Goal: Information Seeking & Learning: Learn about a topic

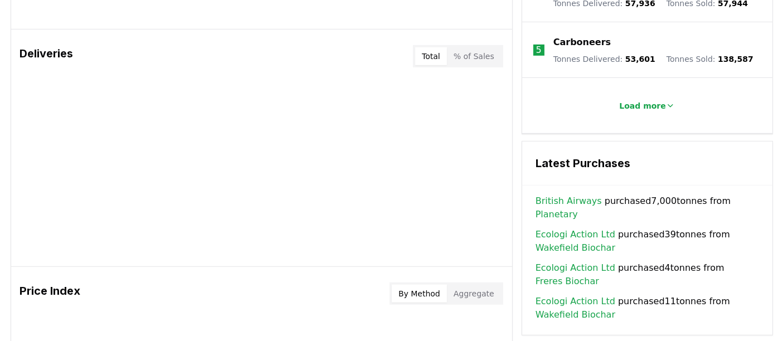
scroll to position [683, 0]
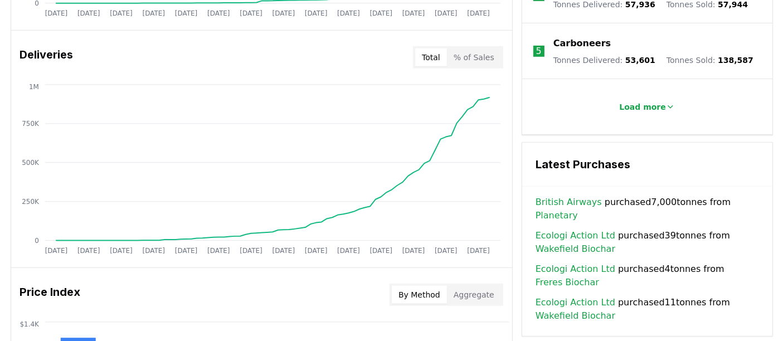
drag, startPoint x: 532, startPoint y: 169, endPoint x: 670, endPoint y: 160, distance: 138.0
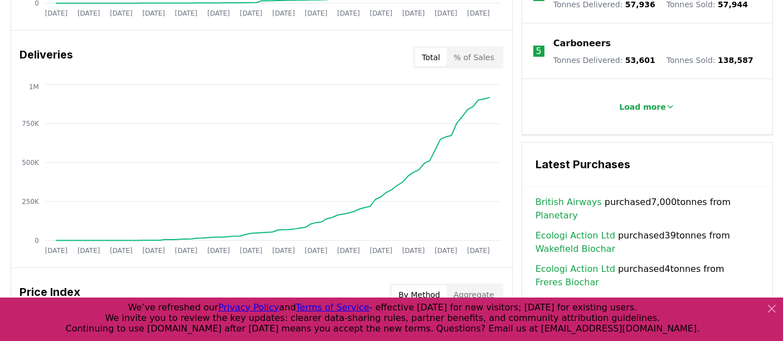
click at [586, 196] on link "British Airways" at bounding box center [569, 202] width 66 height 13
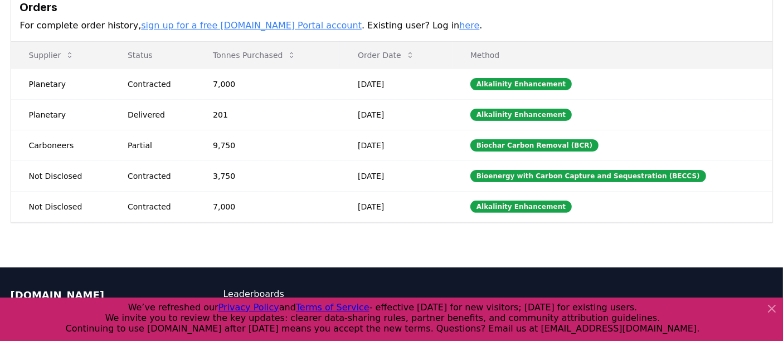
scroll to position [343, 0]
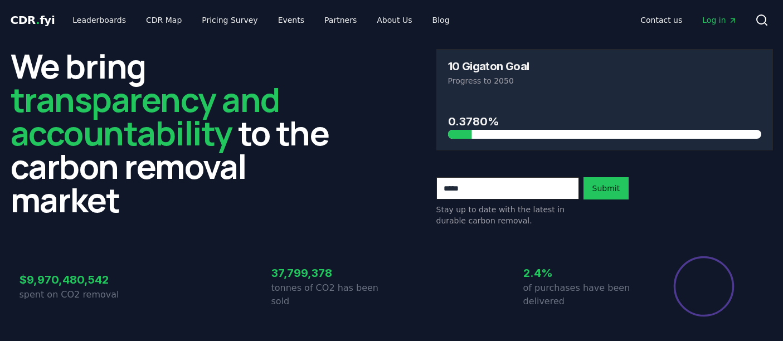
scroll to position [683, 0]
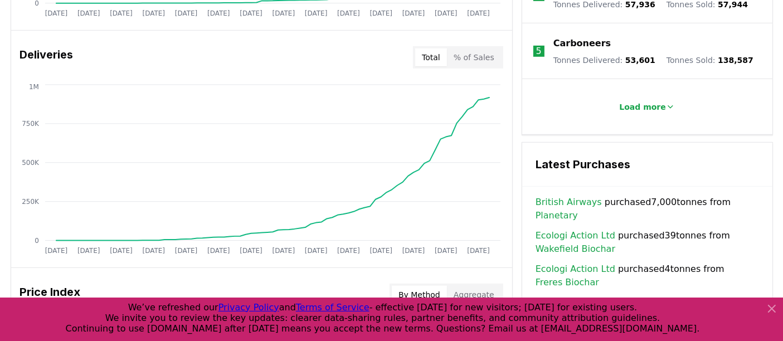
drag, startPoint x: 535, startPoint y: 170, endPoint x: 757, endPoint y: 176, distance: 222.5
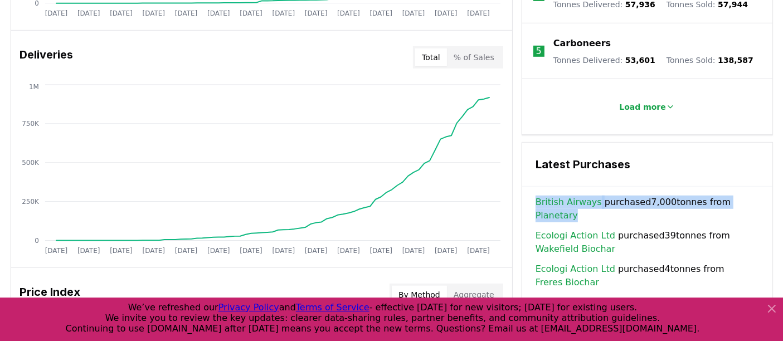
drag, startPoint x: 532, startPoint y: 167, endPoint x: 763, endPoint y: 168, distance: 230.8
click at [763, 196] on div "British Airways purchased 7,000 tonnes from Planetary Ecologi Action Ltd purcha…" at bounding box center [647, 266] width 250 height 140
click at [579, 196] on link "British Airways" at bounding box center [569, 202] width 66 height 13
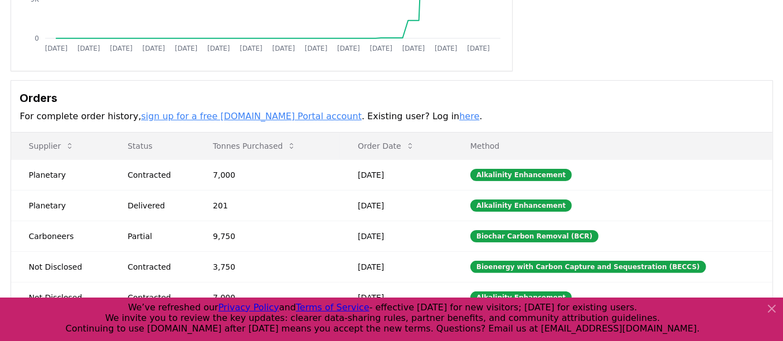
scroll to position [275, 0]
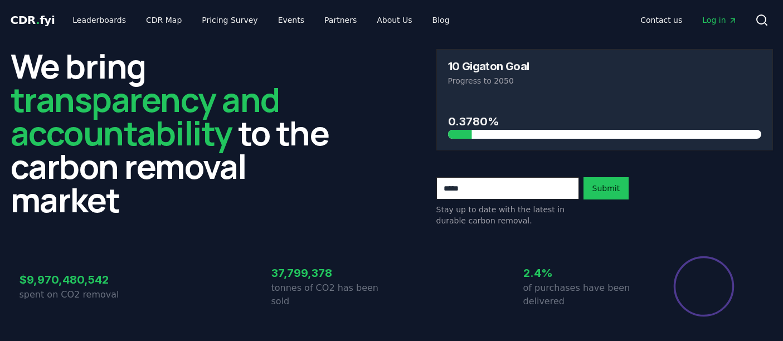
scroll to position [683, 0]
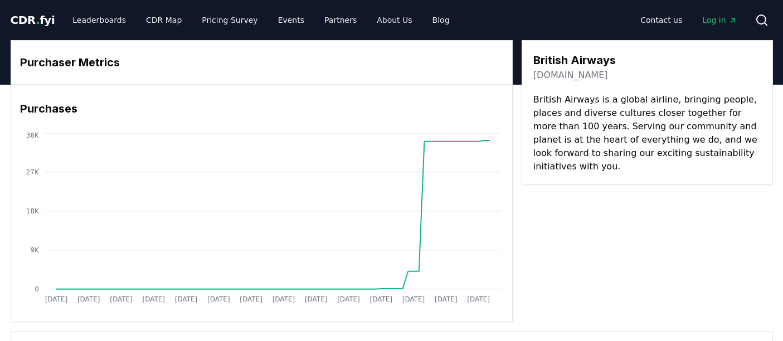
scroll to position [275, 0]
